Goal: Find specific page/section: Find specific page/section

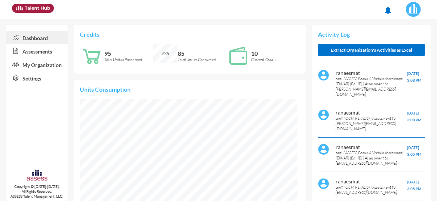
scroll to position [48, 97]
click at [24, 49] on link "Assessments" at bounding box center [37, 50] width 62 height 13
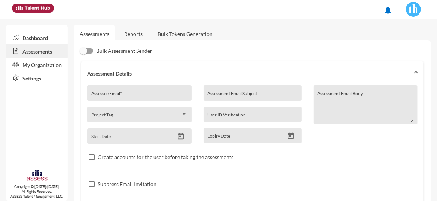
click at [138, 33] on link "Reports" at bounding box center [133, 34] width 30 height 18
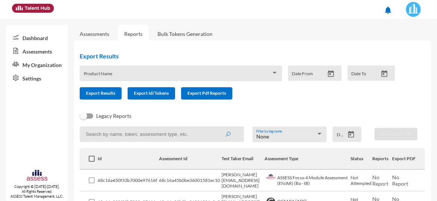
click at [86, 33] on link "Assessments" at bounding box center [95, 34] width 30 height 6
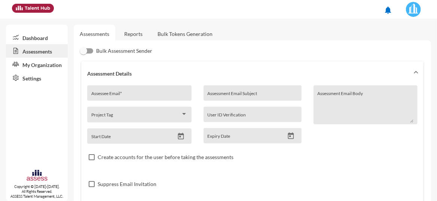
click at [31, 36] on link "Dashboard" at bounding box center [37, 37] width 62 height 13
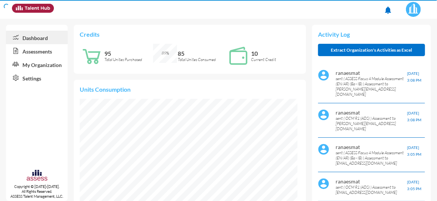
scroll to position [48, 103]
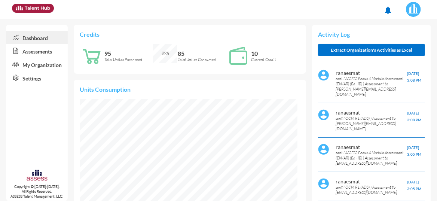
click at [19, 54] on icon at bounding box center [14, 50] width 16 height 7
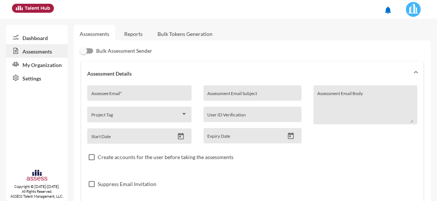
click at [129, 36] on link "Reports" at bounding box center [133, 34] width 30 height 18
